Goal: Find specific page/section: Find specific page/section

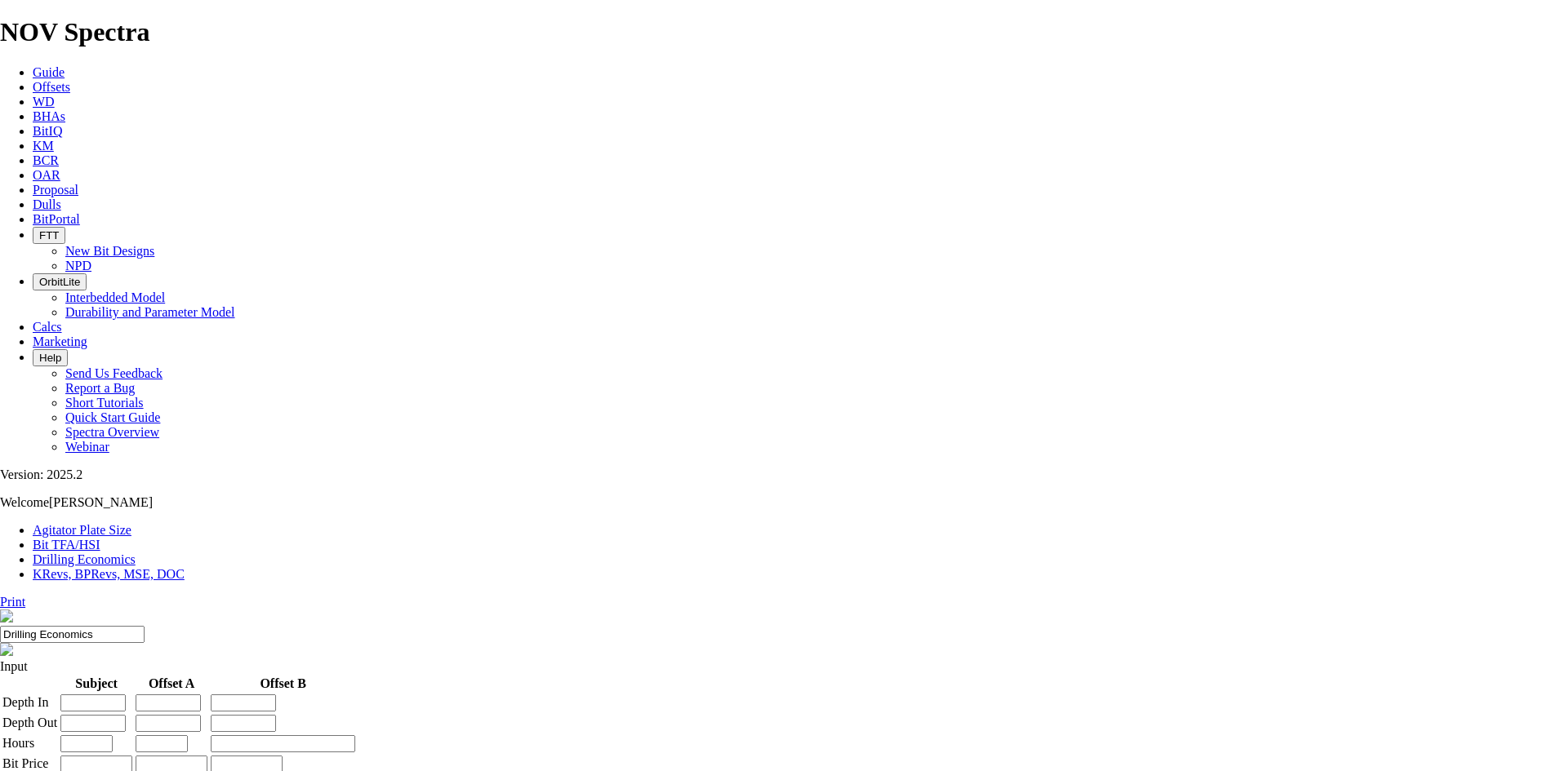
click at [62, 197] on link "Dulls" at bounding box center [47, 204] width 29 height 13
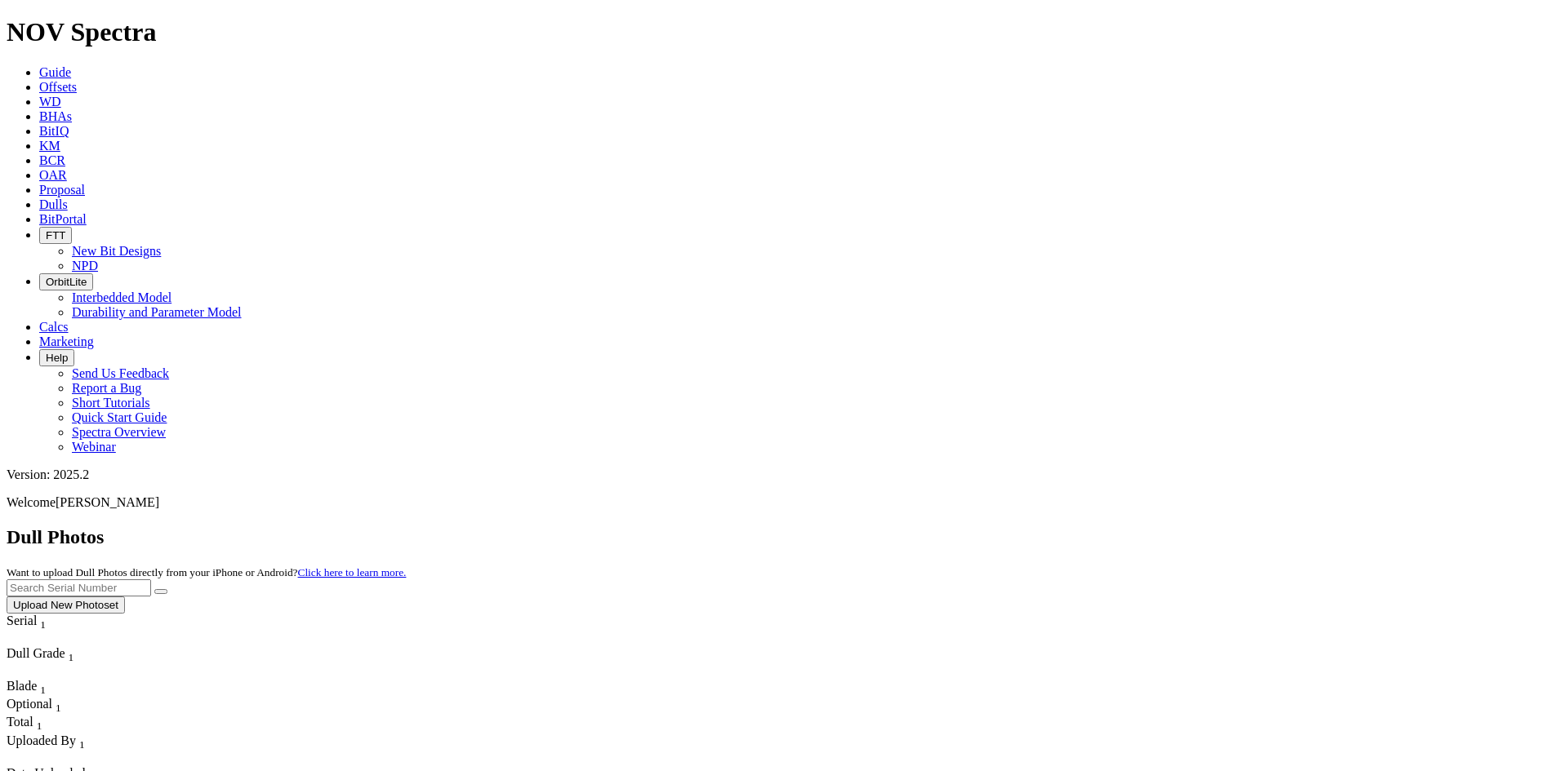
click at [151, 579] on input "text" at bounding box center [79, 588] width 144 height 17
paste input "A318525"
click at [161, 592] on icon "submit" at bounding box center [161, 592] width 0 height 0
click at [151, 579] on input "A318525" at bounding box center [79, 588] width 144 height 17
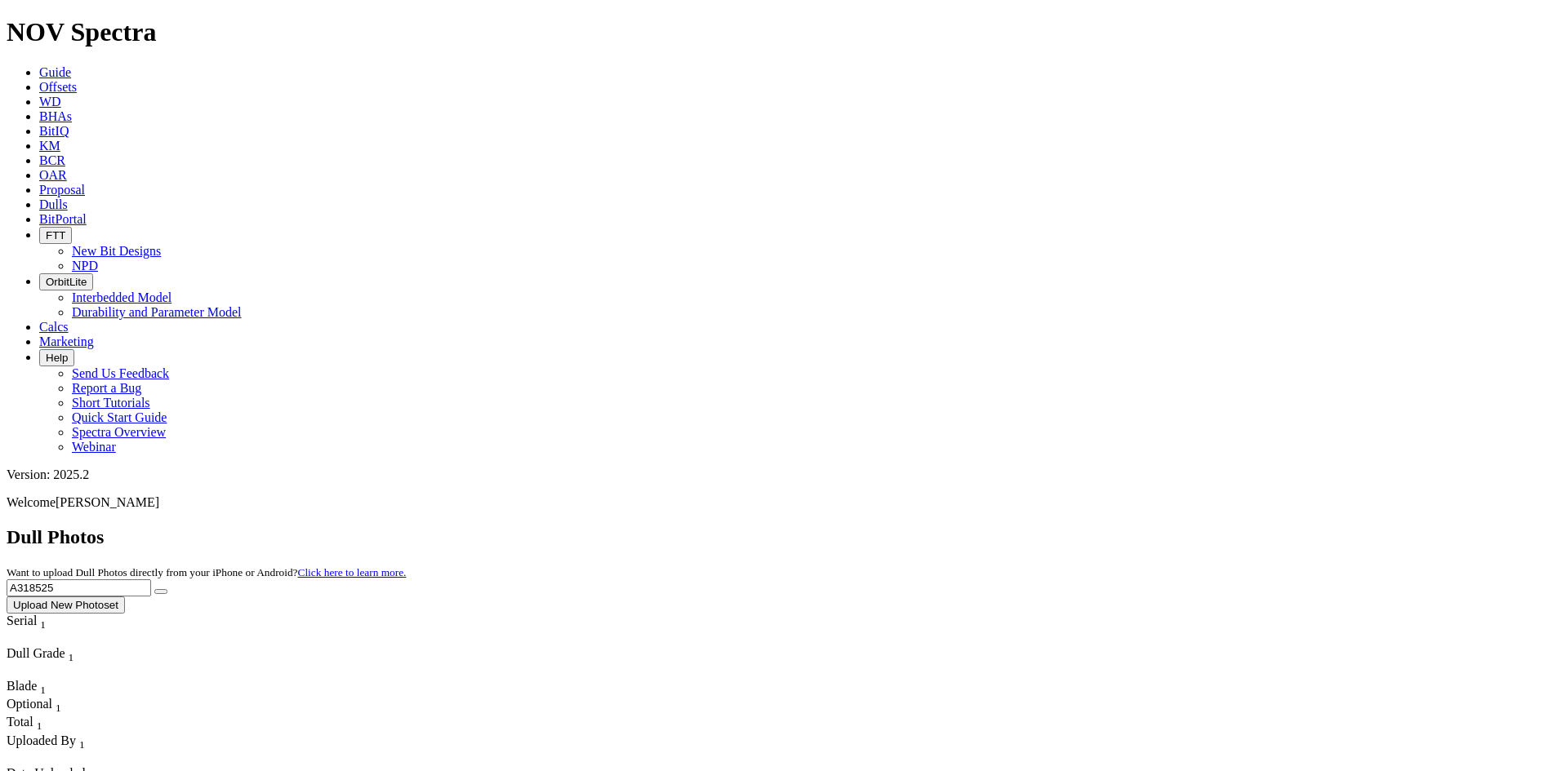
click at [151, 579] on input "A318525" at bounding box center [79, 588] width 144 height 17
paste input "3630"
type input "A313630"
click at [161, 592] on icon "submit" at bounding box center [161, 592] width 0 height 0
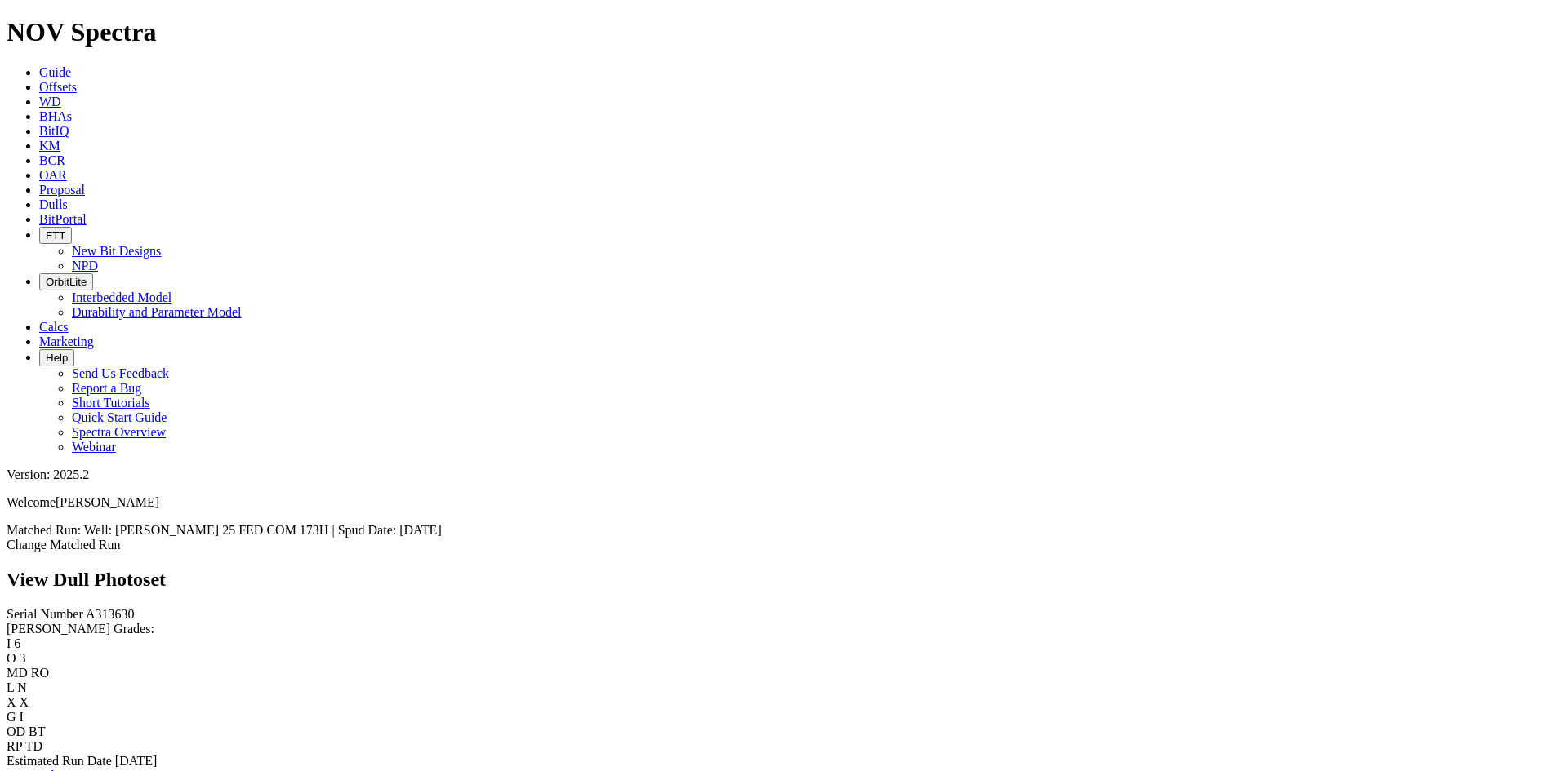
scroll to position [2285, 0]
